Goal: Transaction & Acquisition: Purchase product/service

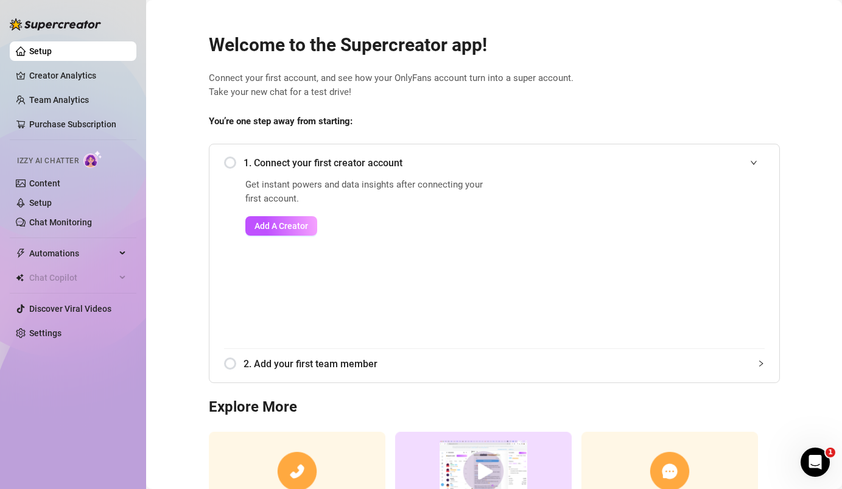
click at [499, 74] on span "Connect your first account, and see how your OnlyFans account turn into a super…" at bounding box center [494, 85] width 571 height 29
click at [525, 51] on h2 "Welcome to the Supercreator app!" at bounding box center [494, 45] width 571 height 23
click at [406, 63] on div "Welcome to the Supercreator app! Connect your first account, and see how your O…" at bounding box center [494, 289] width 591 height 542
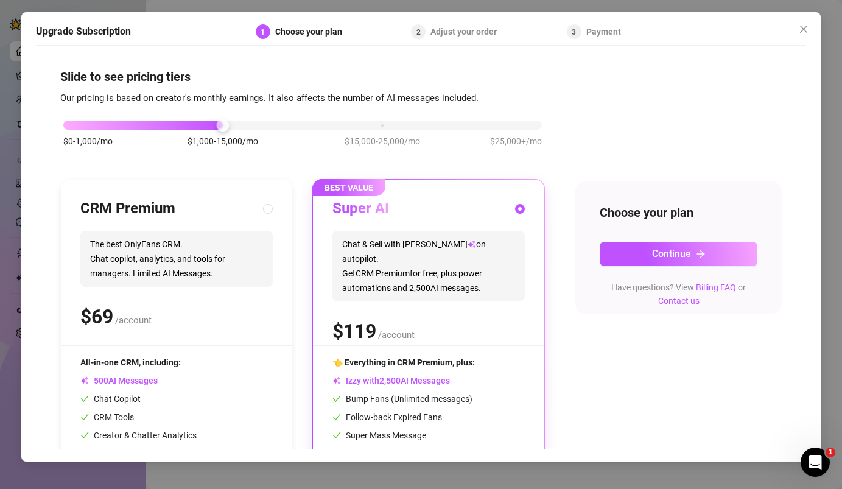
click at [819, 19] on div "Upgrade Subscription 1 Choose your plan 2 Adjust your order 3 Payment Slide to …" at bounding box center [421, 237] width 800 height 450
click at [799, 26] on span "Close" at bounding box center [803, 29] width 19 height 10
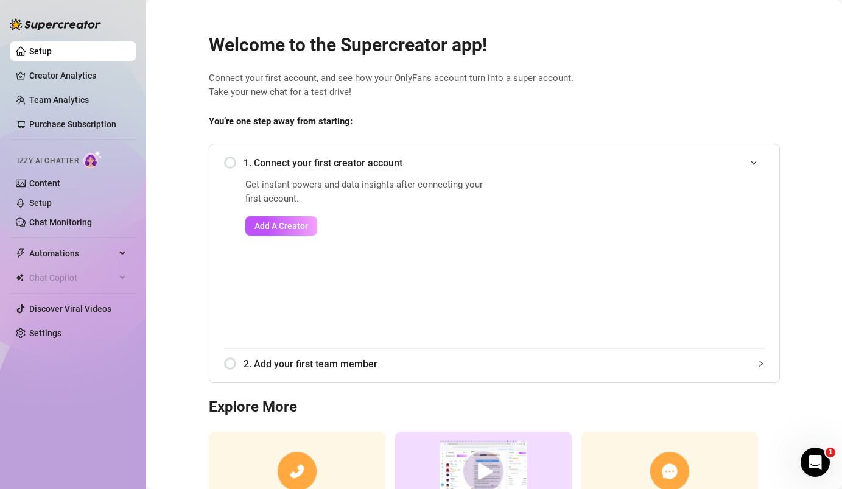
click at [357, 80] on span "Connect your first account, and see how your OnlyFans account turn into a super…" at bounding box center [494, 85] width 571 height 29
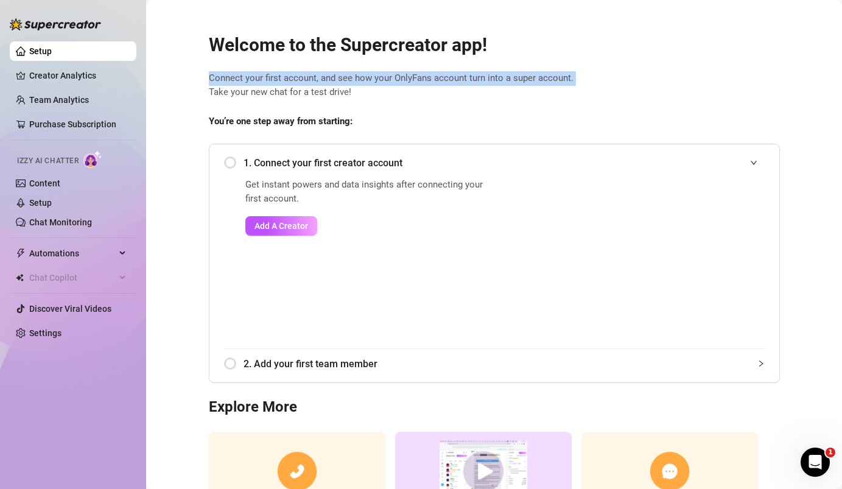
click at [357, 80] on span "Connect your first account, and see how your OnlyFans account turn into a super…" at bounding box center [494, 85] width 571 height 29
click at [46, 102] on link "Team Analytics" at bounding box center [59, 100] width 60 height 10
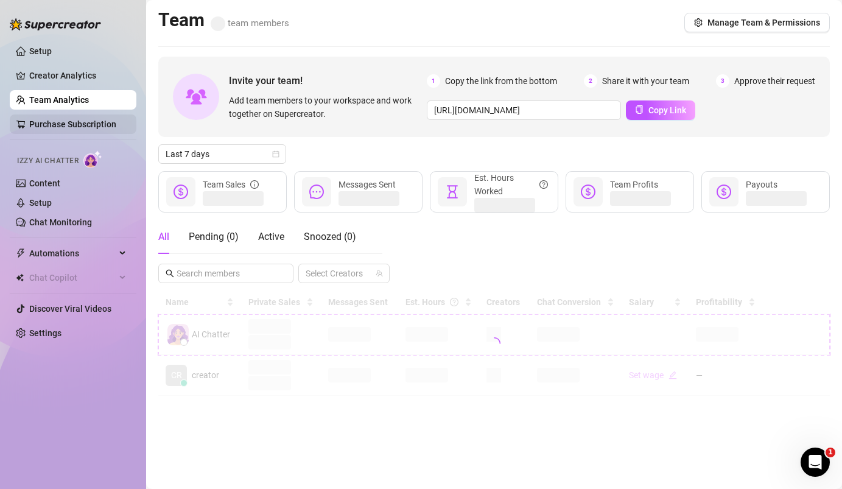
click at [46, 126] on link "Purchase Subscription" at bounding box center [72, 124] width 87 height 10
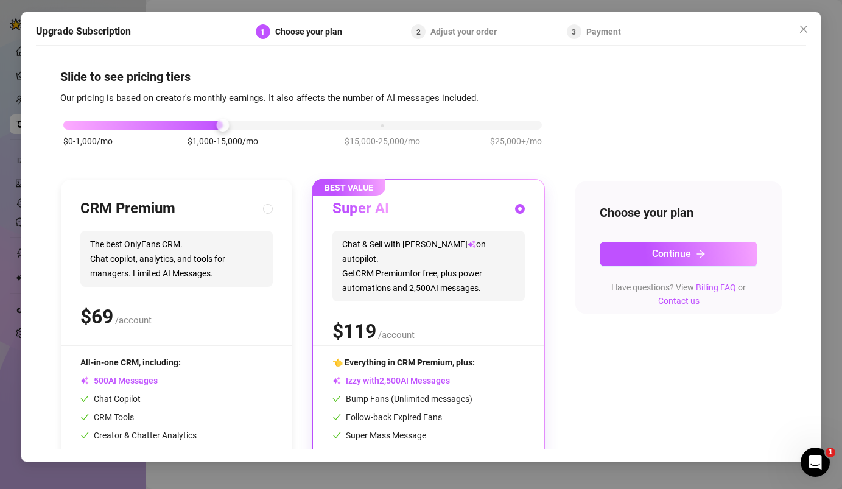
click at [808, 16] on div "Upgrade Subscription 1 Choose your plan 2 Adjust your order 3 Payment Slide to …" at bounding box center [421, 237] width 800 height 450
click at [797, 29] on span "Close" at bounding box center [803, 29] width 19 height 10
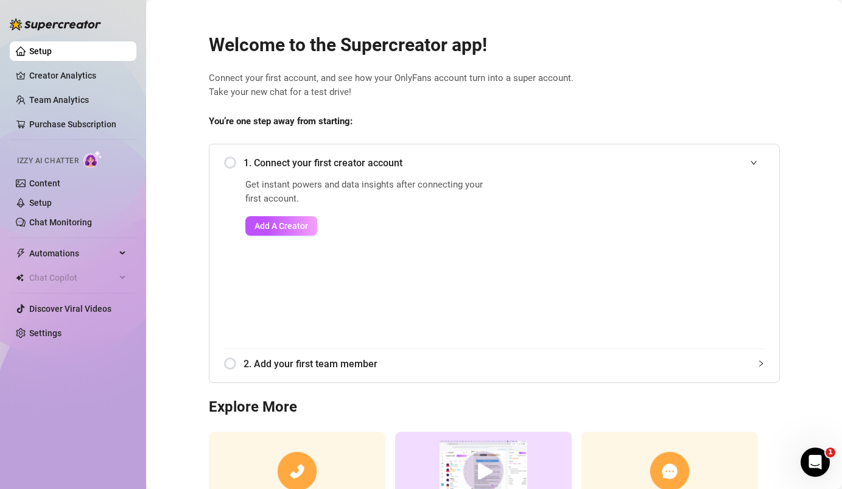
click at [32, 53] on link "Setup" at bounding box center [40, 51] width 23 height 10
